Goal: Task Accomplishment & Management: Complete application form

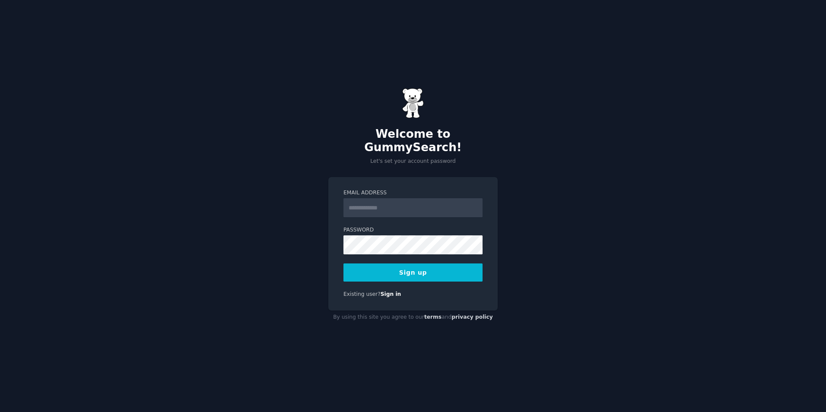
click at [386, 198] on input "Email Address" at bounding box center [412, 207] width 139 height 19
type input "**********"
click at [418, 266] on button "Sign up" at bounding box center [412, 273] width 139 height 18
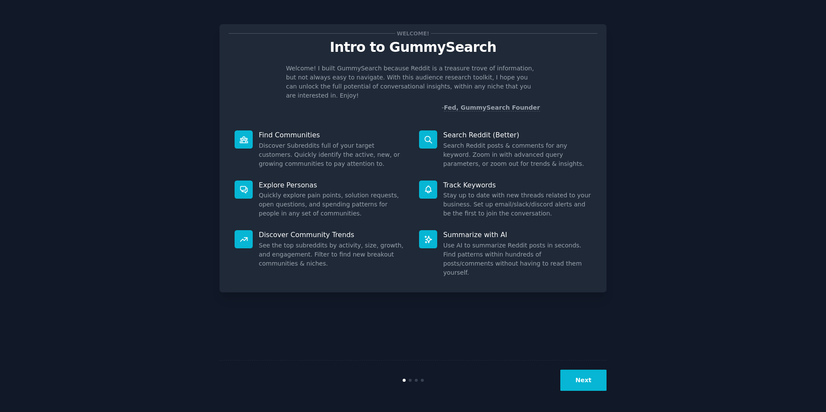
click at [592, 373] on button "Next" at bounding box center [583, 380] width 46 height 21
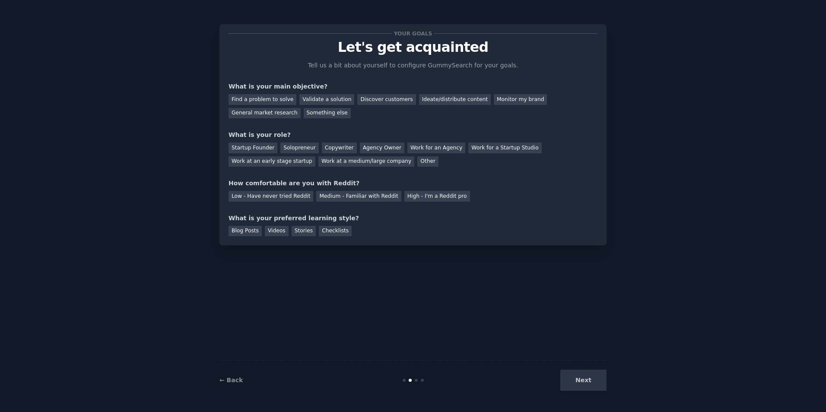
click at [594, 380] on div "Next" at bounding box center [541, 380] width 129 height 21
click at [587, 382] on div "Next" at bounding box center [541, 380] width 129 height 21
click at [277, 101] on div "Find a problem to solve" at bounding box center [263, 99] width 68 height 11
click at [449, 103] on div "Ideate/distribute content" at bounding box center [455, 99] width 72 height 11
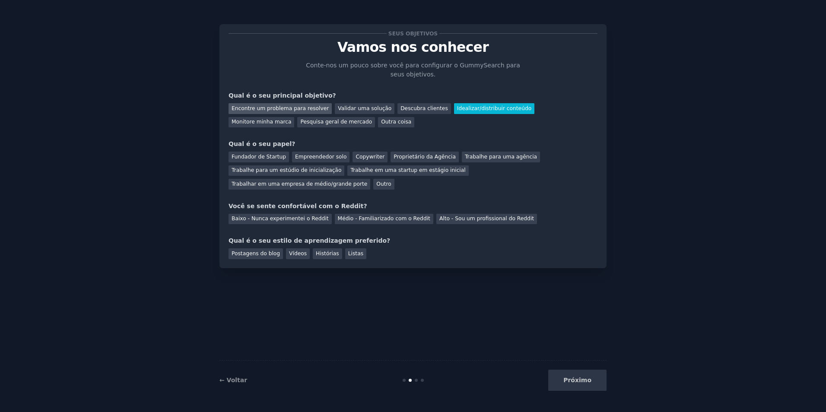
click at [300, 109] on div "Encontre um problema para resolver" at bounding box center [280, 108] width 103 height 11
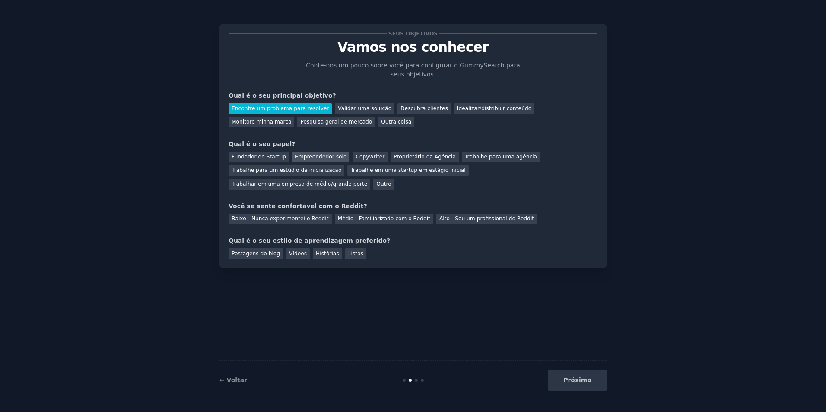
click at [324, 155] on div "Empreendedor solo" at bounding box center [320, 157] width 57 height 11
click at [298, 214] on div "Baixo - Nunca experimentei o Reddit" at bounding box center [280, 219] width 103 height 11
click at [286, 248] on div "Vídeos" at bounding box center [298, 253] width 24 height 11
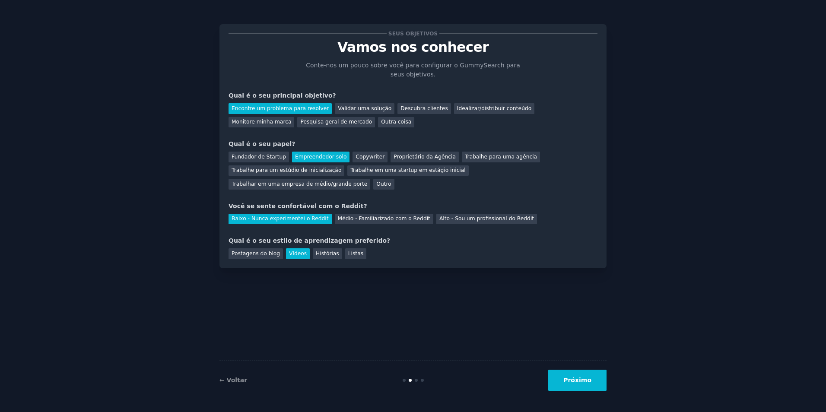
click at [598, 383] on button "Próximo" at bounding box center [577, 380] width 58 height 21
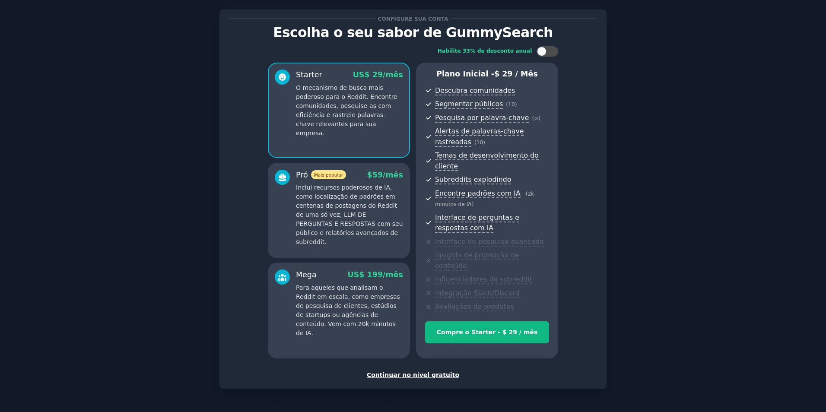
scroll to position [22, 0]
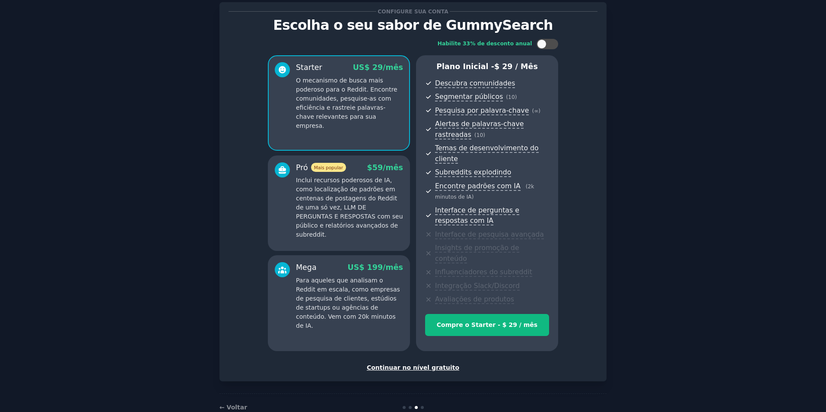
click at [417, 363] on div "Continuar no nível gratuito" at bounding box center [413, 367] width 369 height 9
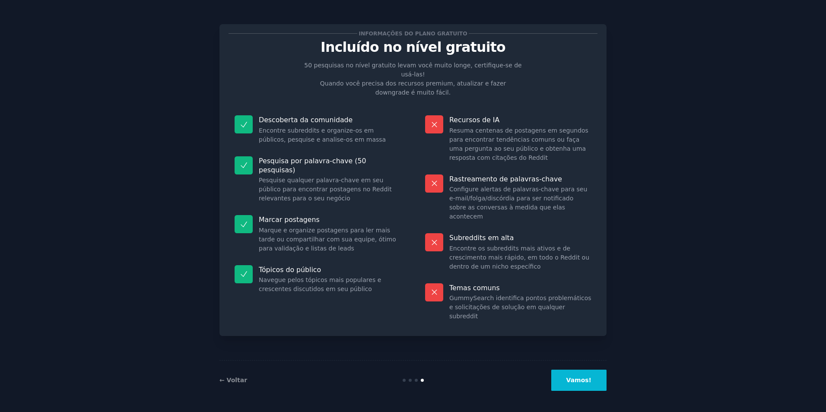
click at [570, 379] on button "Vamos!" at bounding box center [578, 380] width 55 height 21
